Goal: Find specific page/section: Find specific page/section

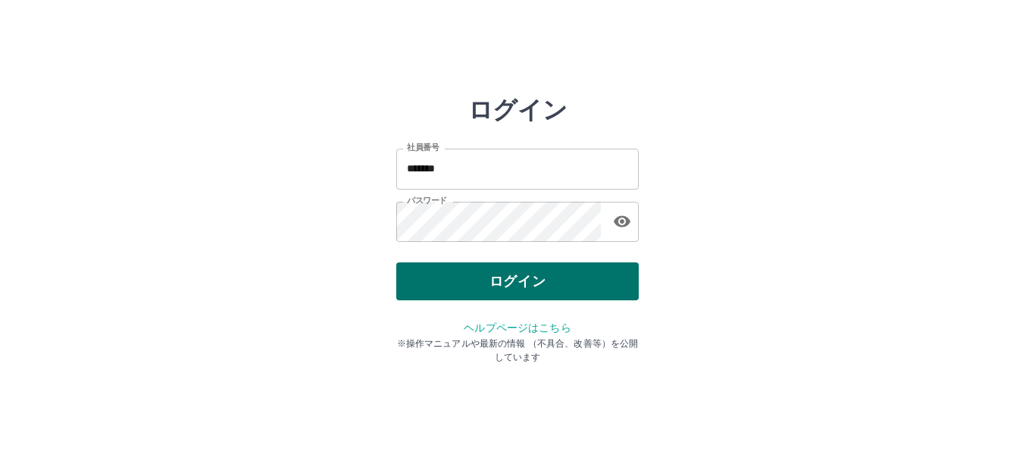
drag, startPoint x: 0, startPoint y: 0, endPoint x: 567, endPoint y: 283, distance: 633.9
click at [567, 283] on button "ログイン" at bounding box center [517, 281] width 243 height 38
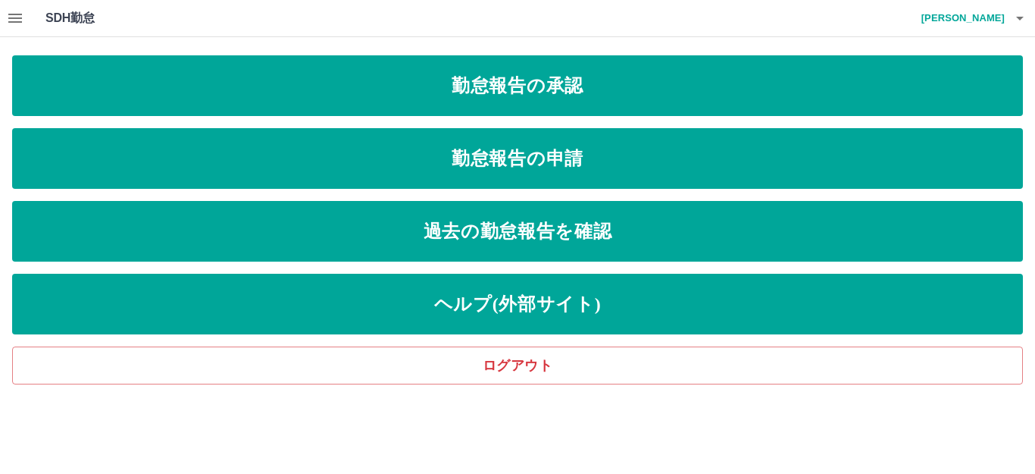
click at [15, 19] on icon "button" at bounding box center [15, 18] width 14 height 9
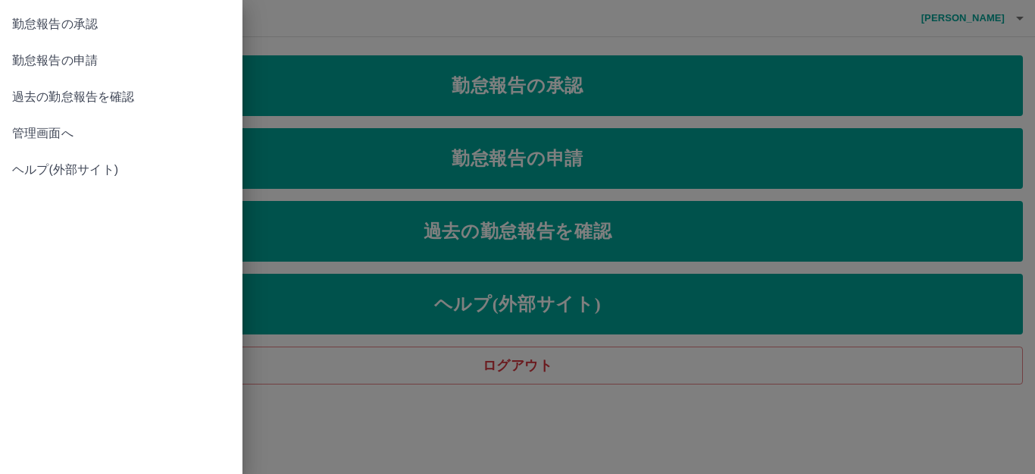
click at [25, 133] on span "管理画面へ" at bounding box center [121, 133] width 218 height 18
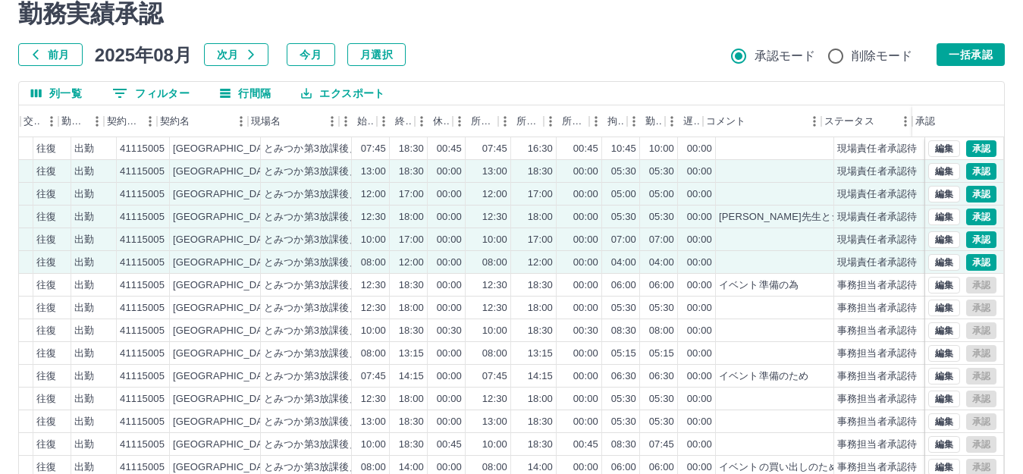
scroll to position [39, 0]
